Goal: Find specific page/section: Find specific page/section

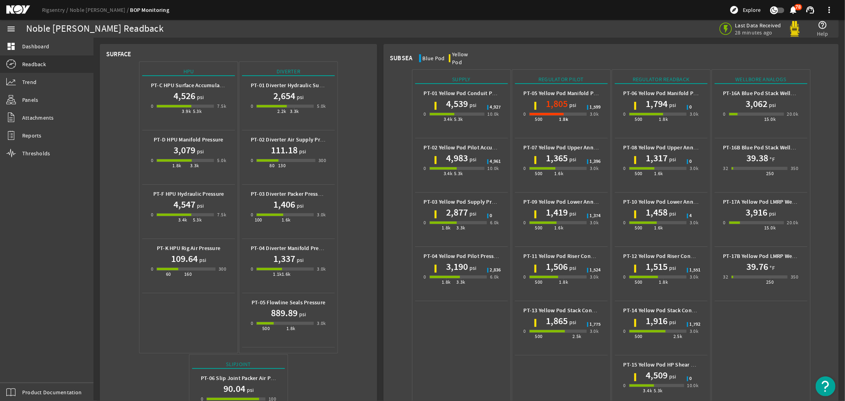
click at [21, 10] on mat-icon at bounding box center [24, 10] width 36 height 10
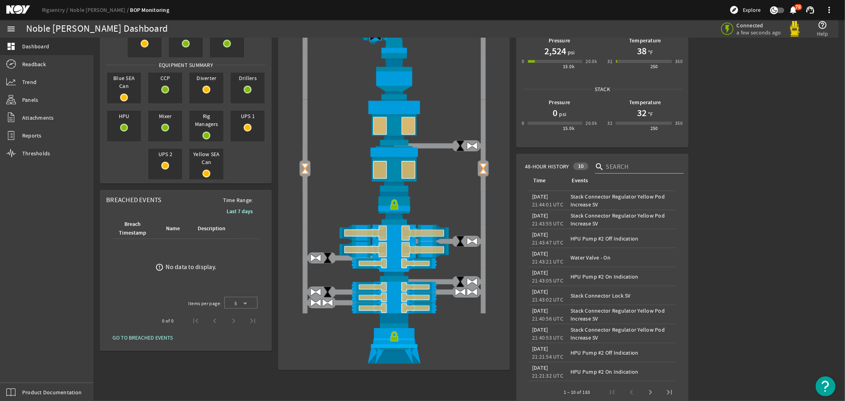
scroll to position [211, 0]
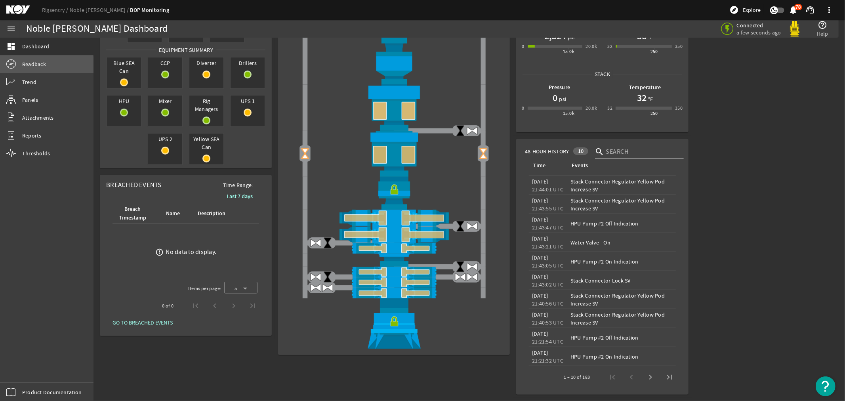
click at [26, 67] on span "Readback" at bounding box center [34, 64] width 24 height 8
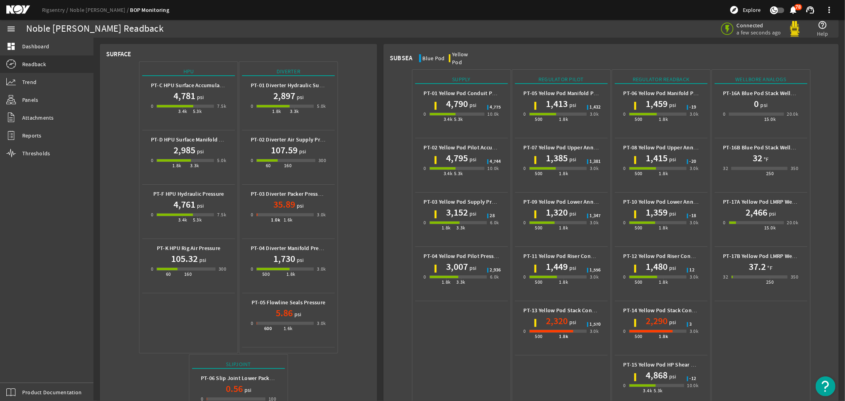
click at [10, 8] on mat-icon at bounding box center [24, 10] width 36 height 10
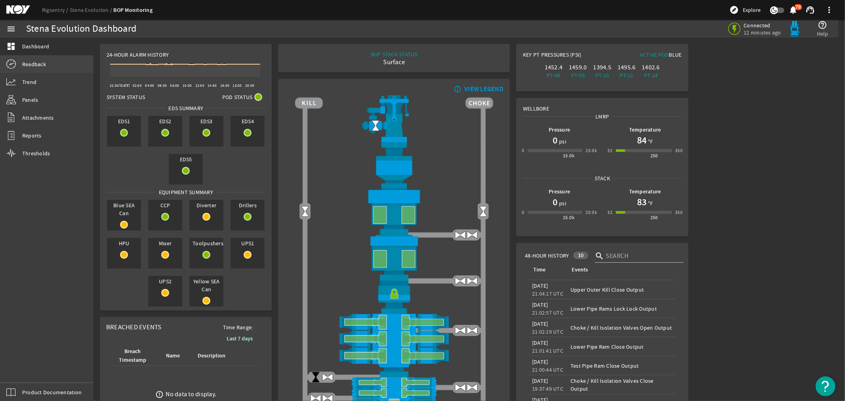
click at [30, 61] on span "Readback" at bounding box center [34, 64] width 24 height 8
